Goal: Task Accomplishment & Management: Use online tool/utility

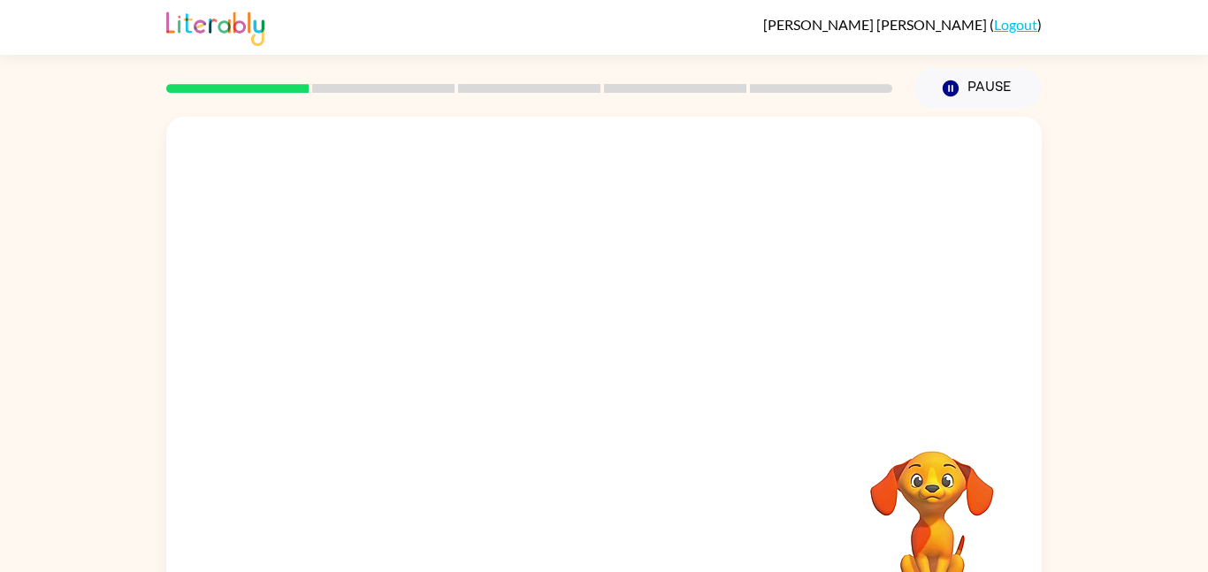
scroll to position [50, 0]
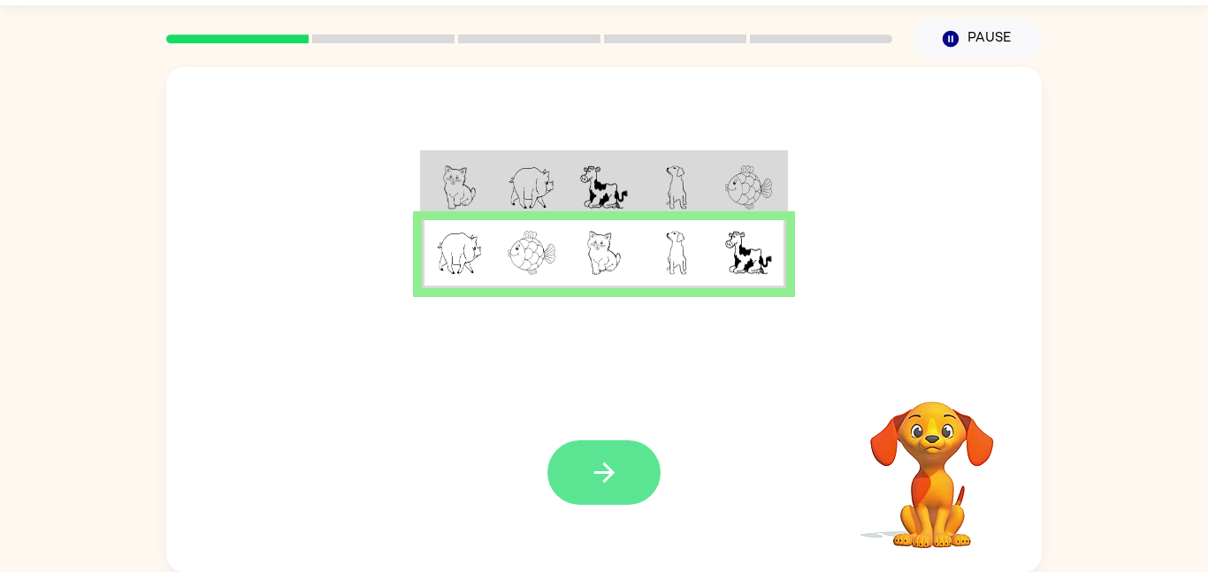
click at [597, 476] on icon "button" at bounding box center [604, 472] width 31 height 31
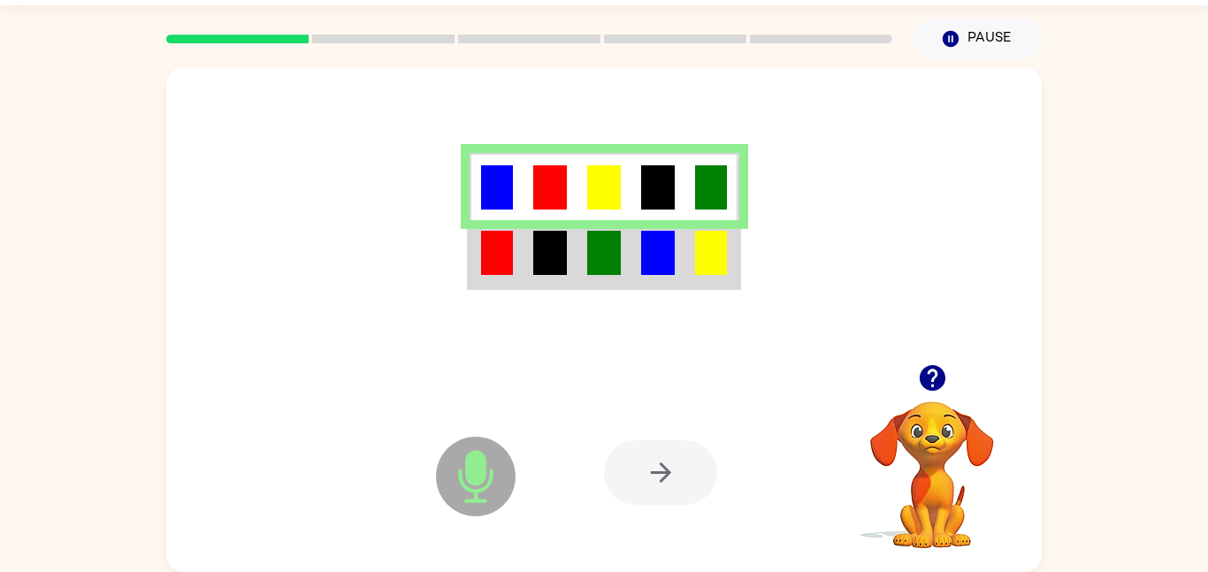
click at [489, 481] on icon "Microphone The Microphone is here when it is your turn to talk" at bounding box center [564, 499] width 265 height 133
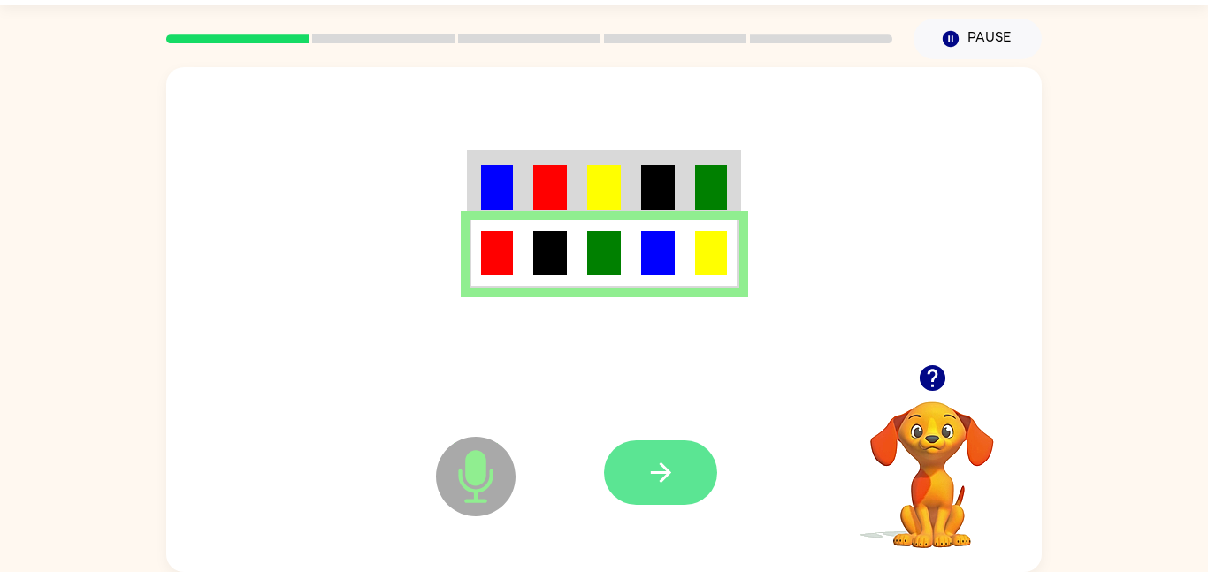
click at [648, 458] on icon "button" at bounding box center [661, 472] width 31 height 31
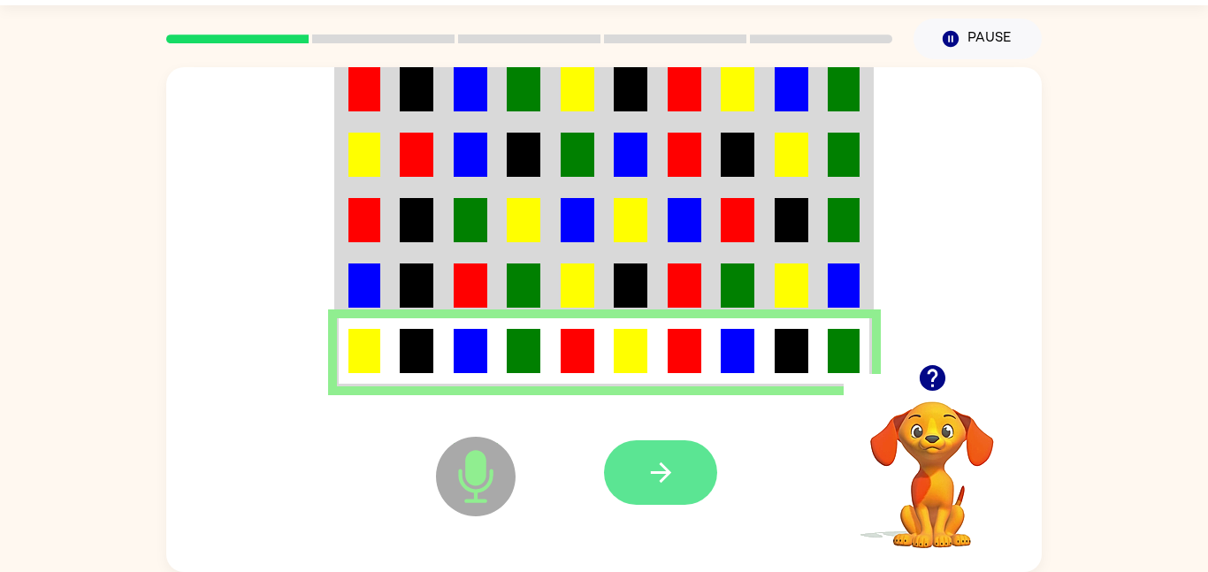
click at [650, 474] on icon "button" at bounding box center [661, 472] width 31 height 31
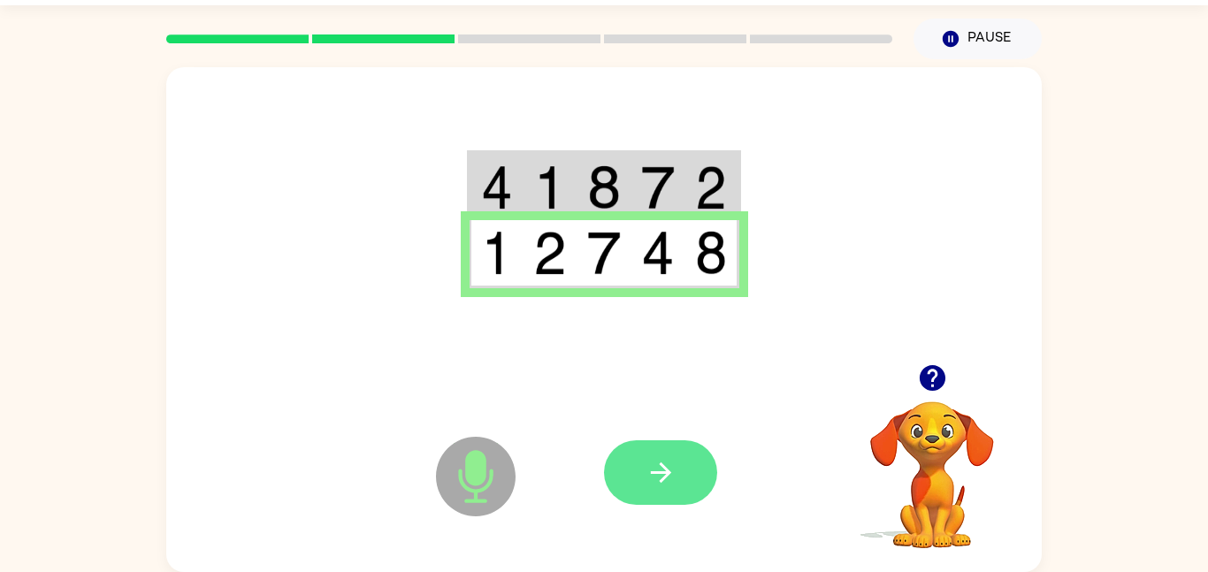
click at [697, 458] on button "button" at bounding box center [660, 473] width 113 height 65
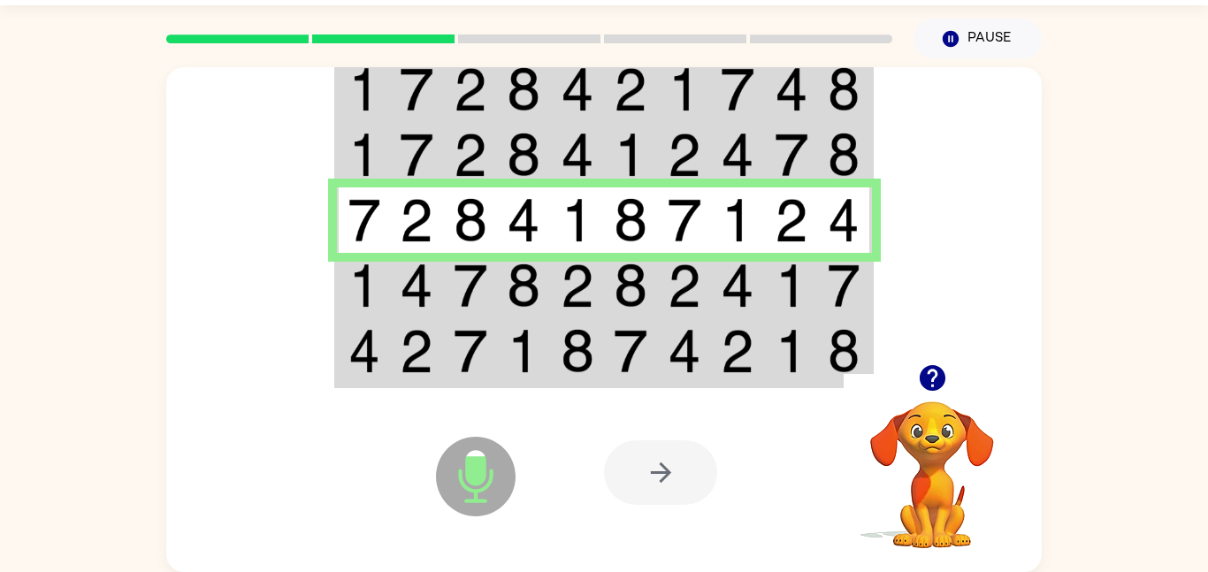
click at [371, 149] on img at bounding box center [365, 155] width 32 height 44
click at [375, 153] on img at bounding box center [365, 155] width 32 height 44
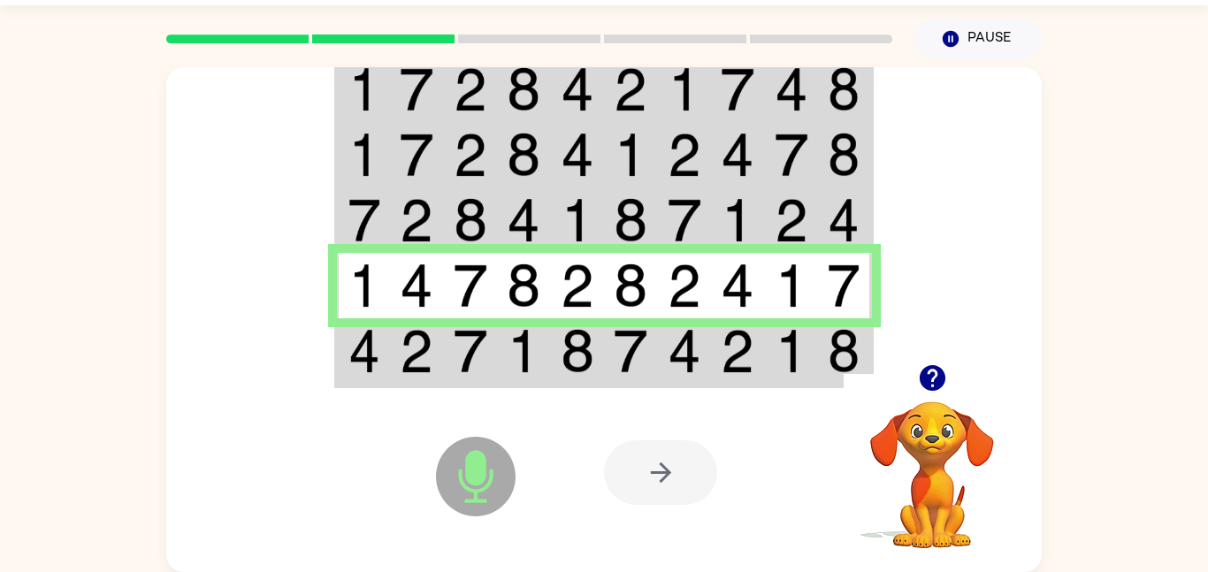
click at [917, 376] on icon "button" at bounding box center [932, 378] width 31 height 31
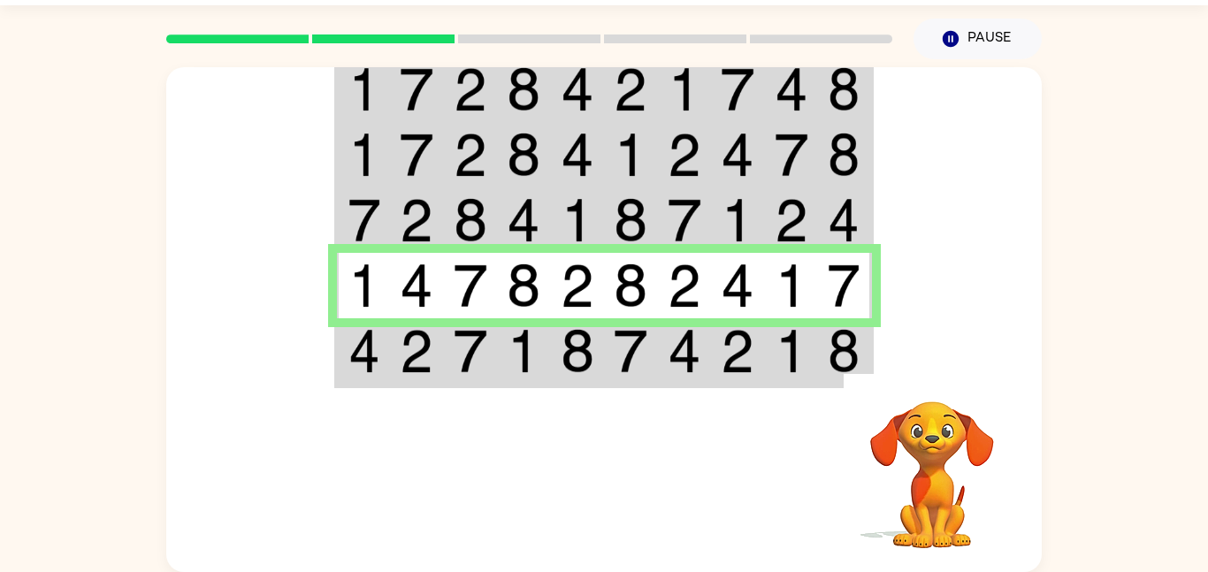
click at [882, 415] on video "Your browser must support playing .mp4 files to use Literably. Please try using…" at bounding box center [932, 462] width 177 height 177
click at [711, 97] on td at bounding box center [738, 89] width 54 height 68
click at [788, 62] on div at bounding box center [529, 39] width 747 height 62
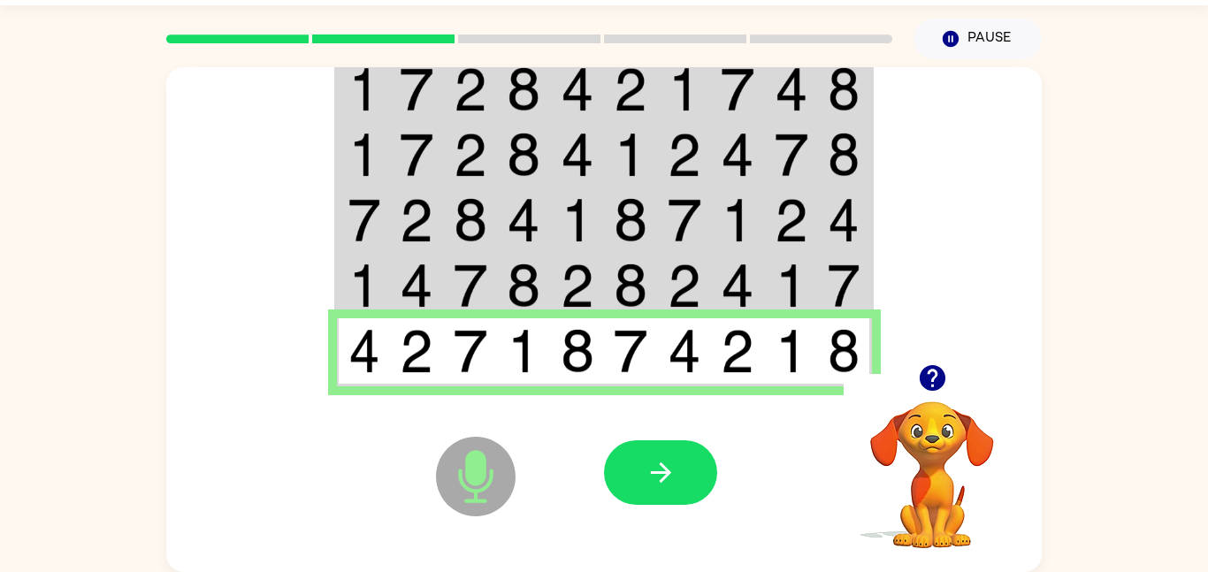
click at [630, 531] on icon "Microphone The Microphone is here when it is your turn to talk" at bounding box center [564, 499] width 265 height 133
click at [660, 479] on icon "button" at bounding box center [661, 472] width 31 height 31
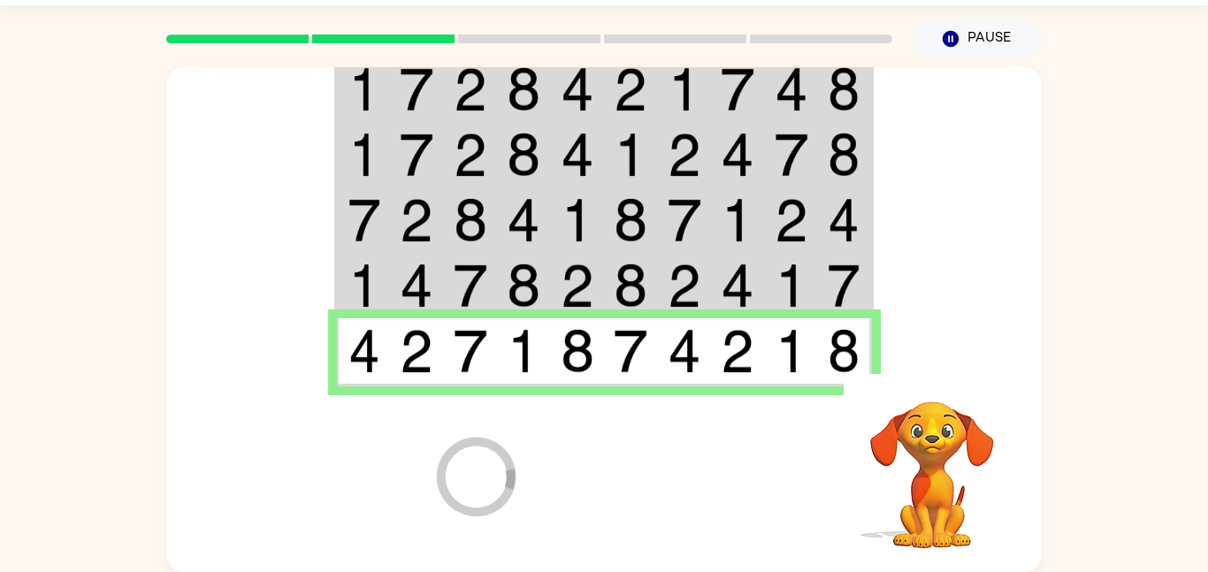
click at [660, 479] on div at bounding box center [734, 472] width 261 height 199
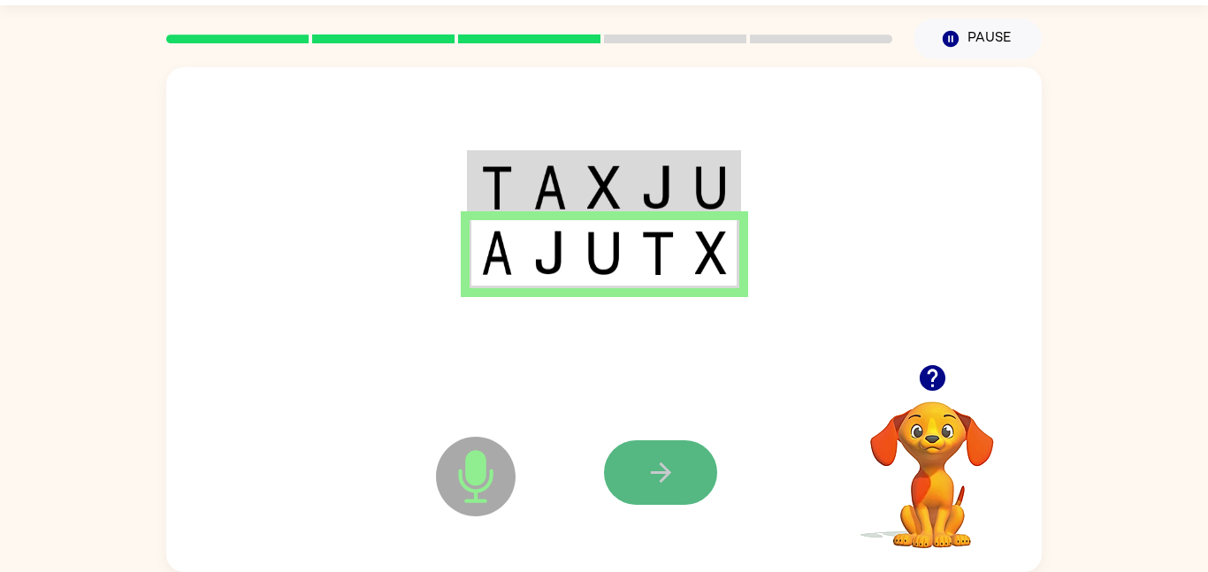
click at [670, 453] on button "button" at bounding box center [660, 473] width 113 height 65
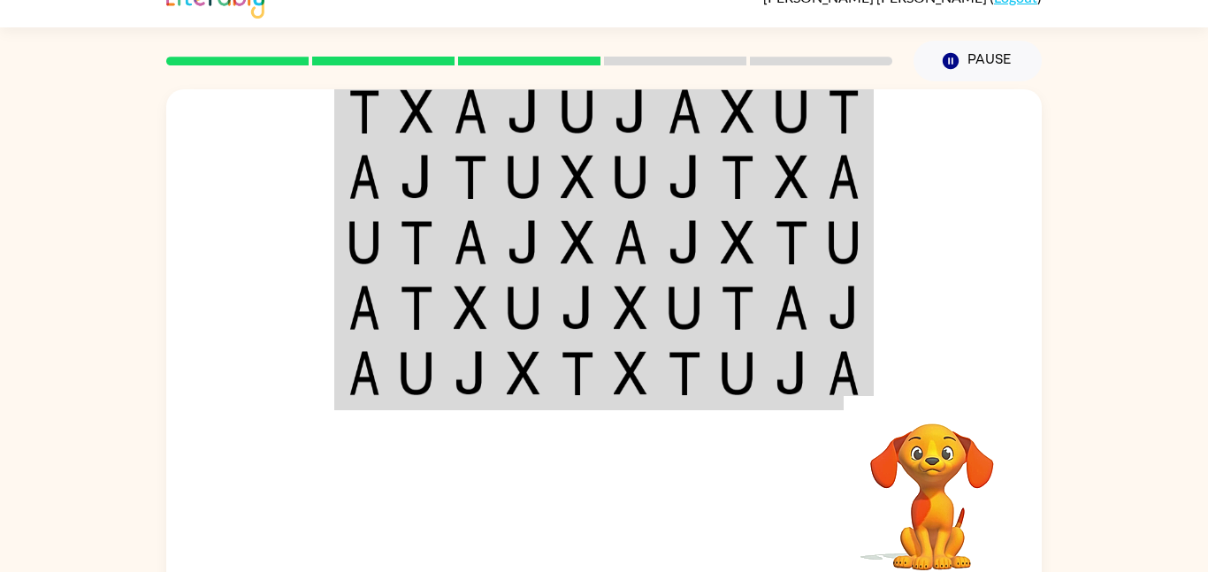
scroll to position [30, 0]
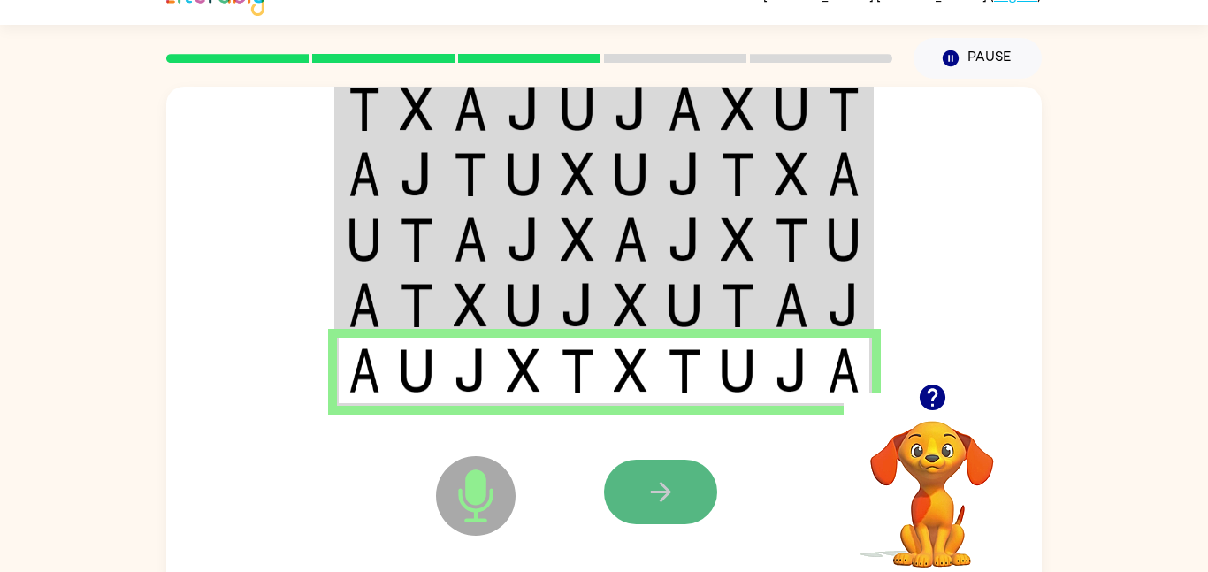
click at [675, 502] on icon "button" at bounding box center [661, 492] width 31 height 31
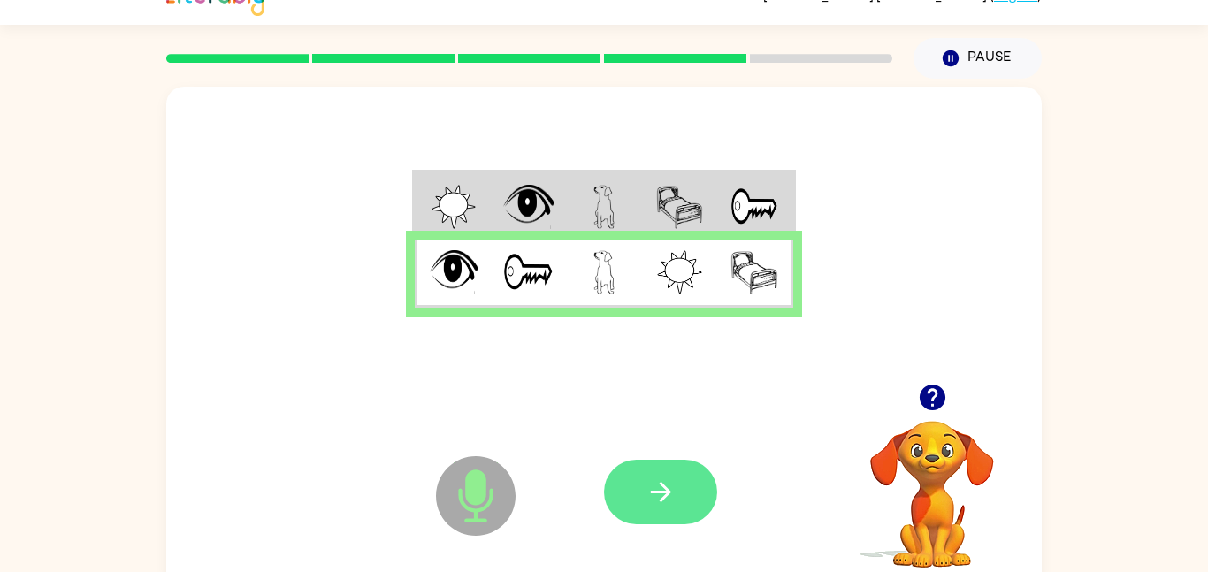
click at [633, 471] on button "button" at bounding box center [660, 492] width 113 height 65
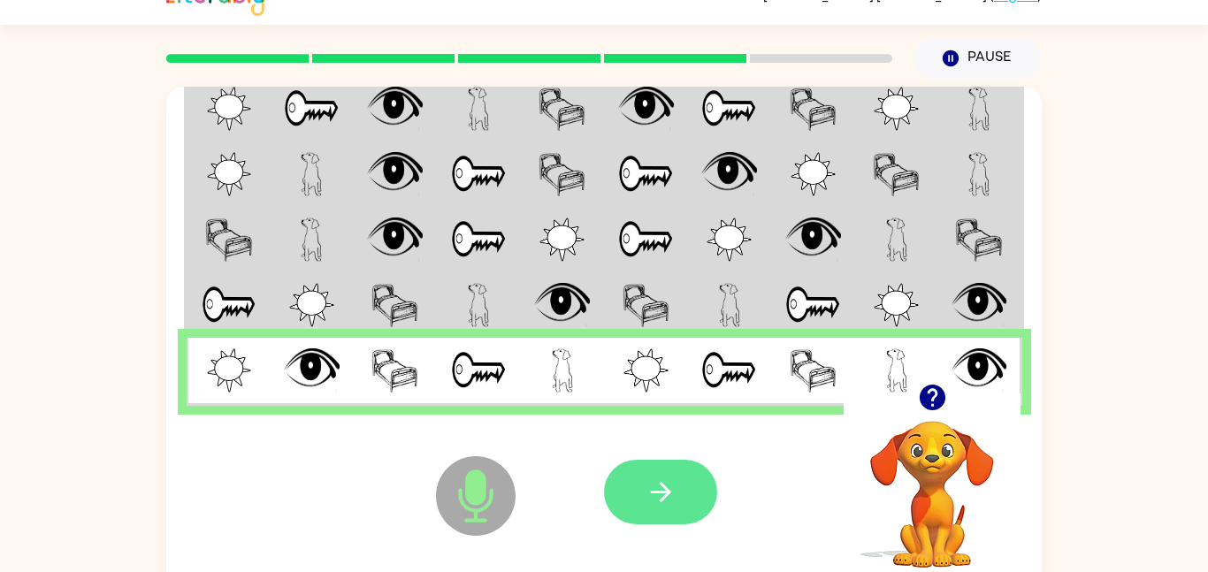
click at [669, 477] on icon "button" at bounding box center [661, 492] width 31 height 31
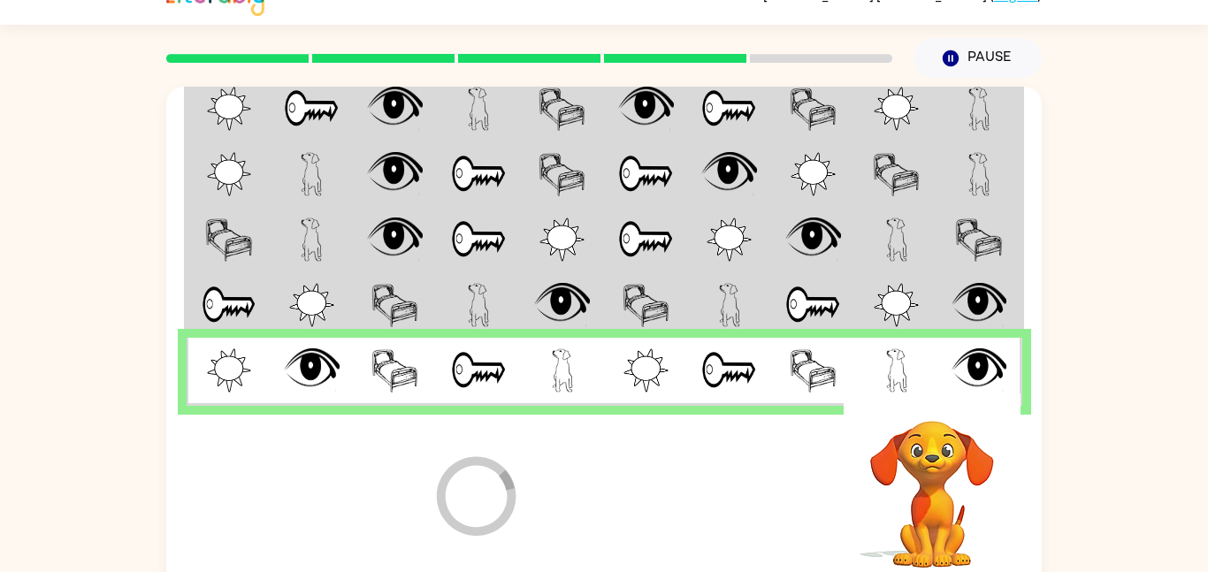
scroll to position [18, 0]
